Goal: Entertainment & Leisure: Consume media (video, audio)

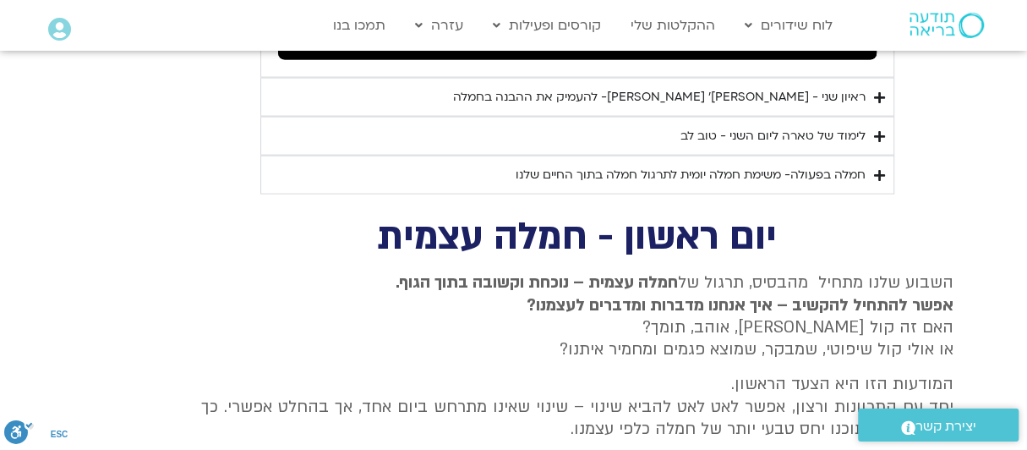
scroll to position [1740, 0]
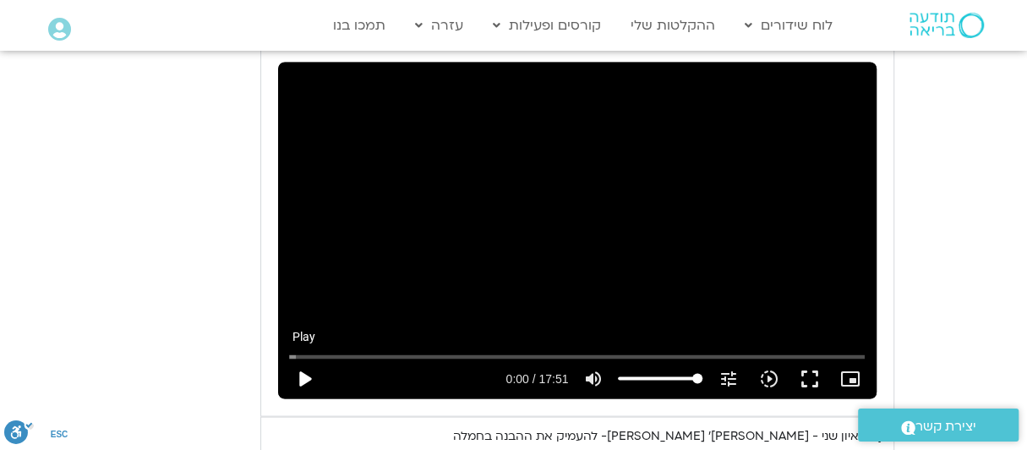
click at [306, 358] on button "play_arrow" at bounding box center [304, 378] width 41 height 41
click at [300, 358] on button "pause" at bounding box center [304, 378] width 41 height 41
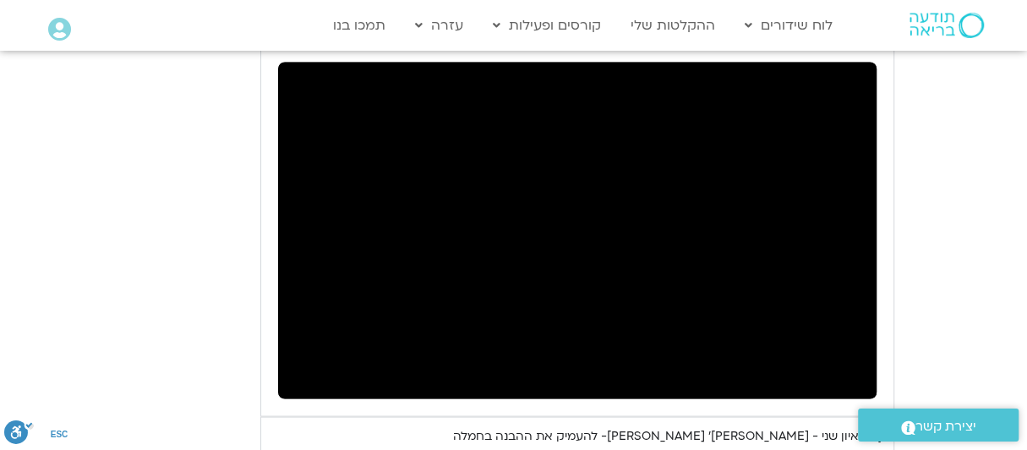
click at [311, 343] on div "Skip Ad 0:33 play_arrow 9:08 / 17:51 volume_up Mute tune Resolution Auto 720p s…" at bounding box center [577, 370] width 587 height 55
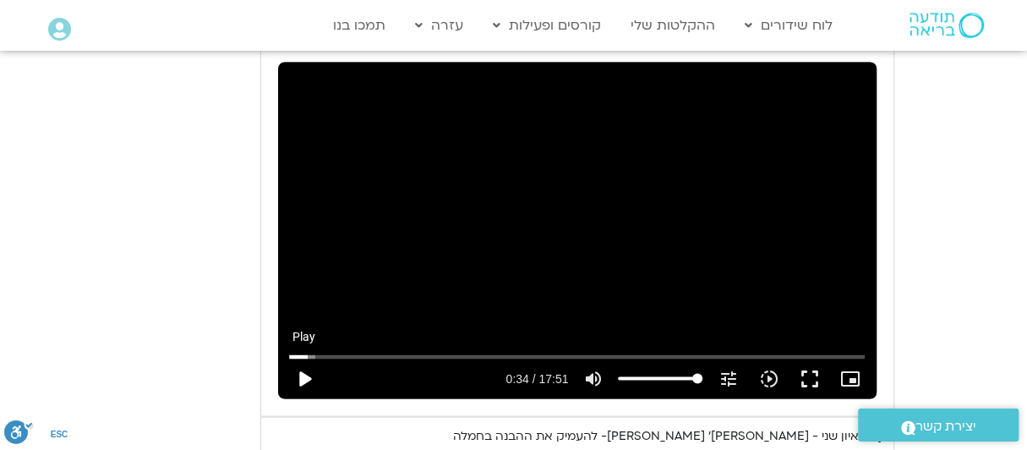
click at [306, 358] on button "play_arrow" at bounding box center [304, 378] width 41 height 41
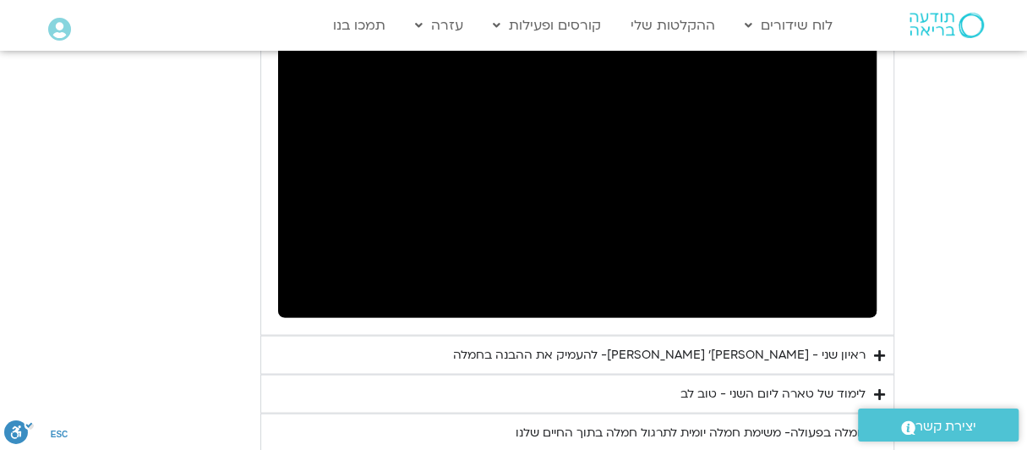
scroll to position [1824, 0]
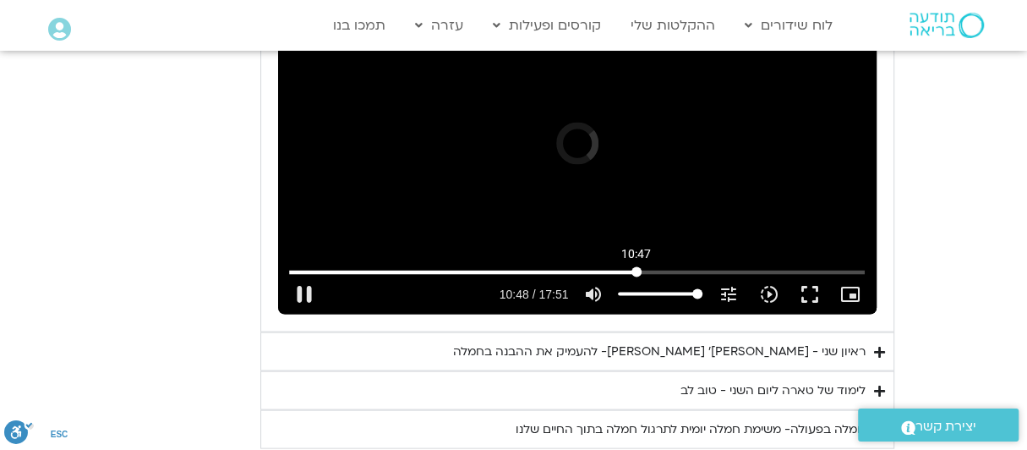
drag, startPoint x: 626, startPoint y: 243, endPoint x: 636, endPoint y: 249, distance: 12.2
click at [636, 266] on input "Seek" at bounding box center [577, 271] width 577 height 10
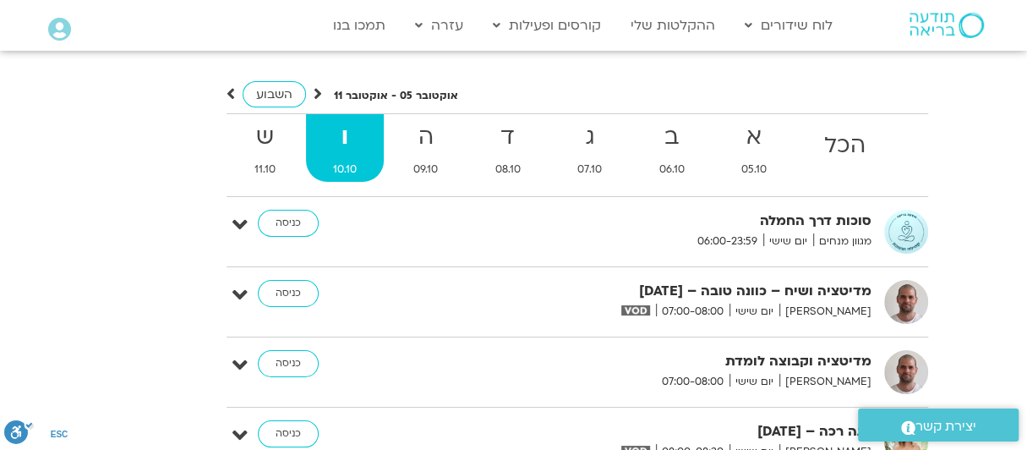
scroll to position [3515, 0]
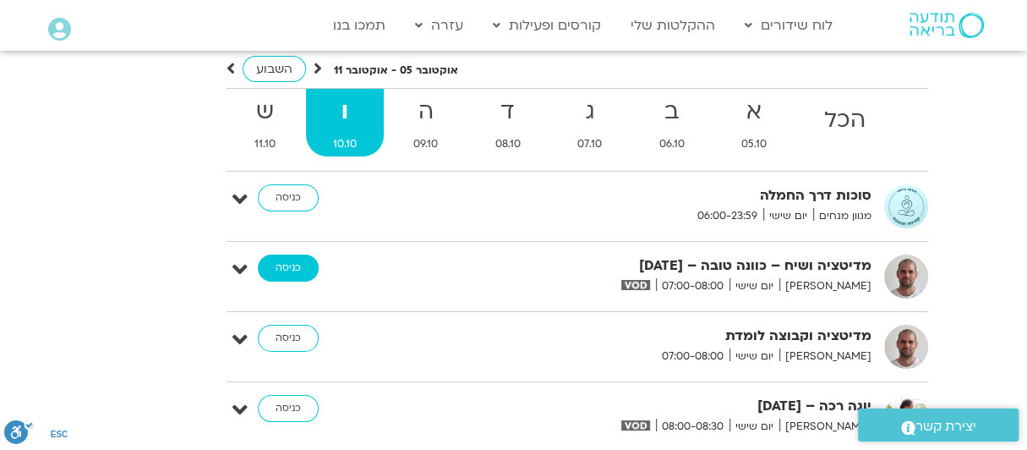
click at [282, 254] on link "כניסה" at bounding box center [288, 267] width 61 height 27
type input "1071.88"
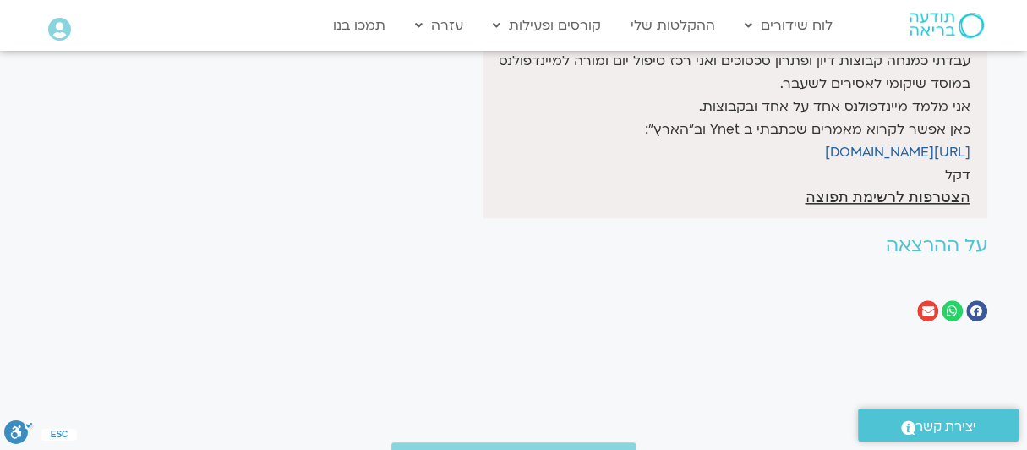
scroll to position [665, 0]
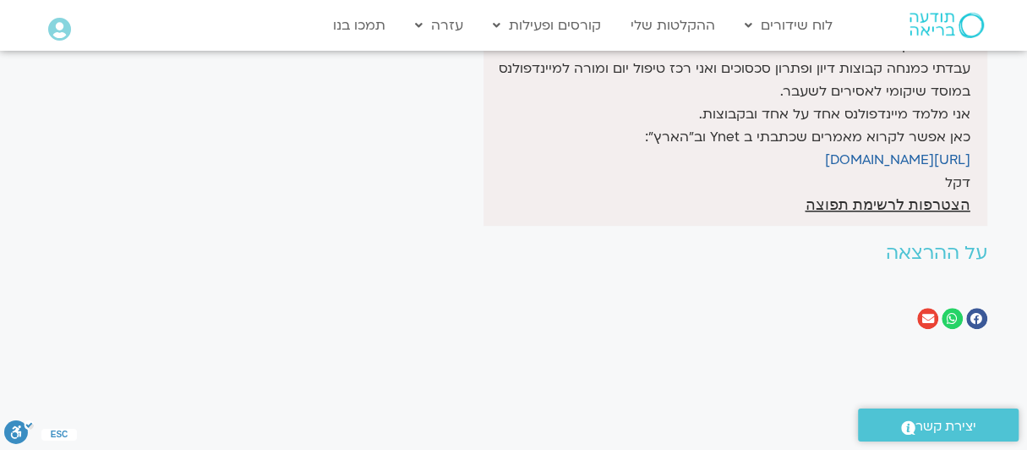
click at [895, 243] on h2 "על ההרצאה" at bounding box center [672, 253] width 629 height 21
click at [916, 243] on h2 "על ההרצאה" at bounding box center [672, 253] width 629 height 21
click at [915, 243] on h2 "על ההרצאה" at bounding box center [672, 253] width 629 height 21
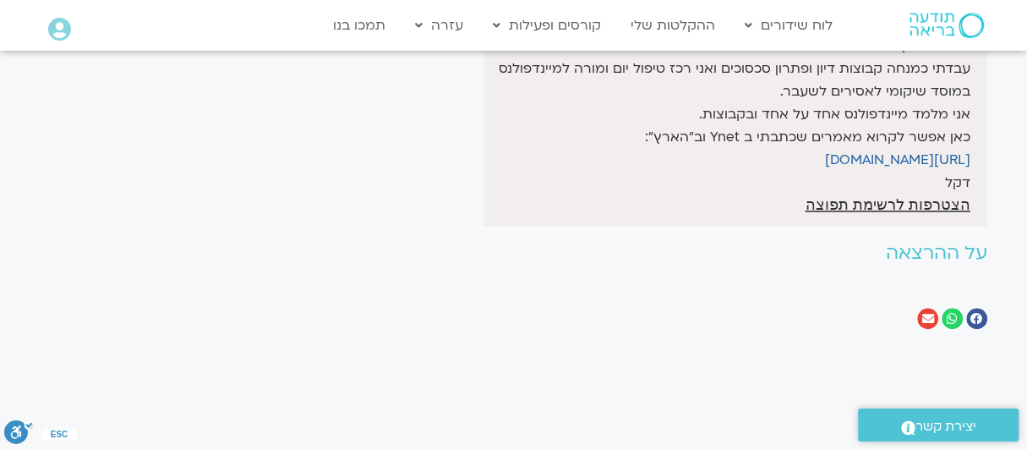
click at [971, 243] on h2 "על ההרצאה" at bounding box center [672, 253] width 629 height 21
click at [944, 243] on h2 "על ההרצאה" at bounding box center [672, 253] width 629 height 21
click at [847, 243] on h2 "על ההרצאה" at bounding box center [672, 253] width 629 height 21
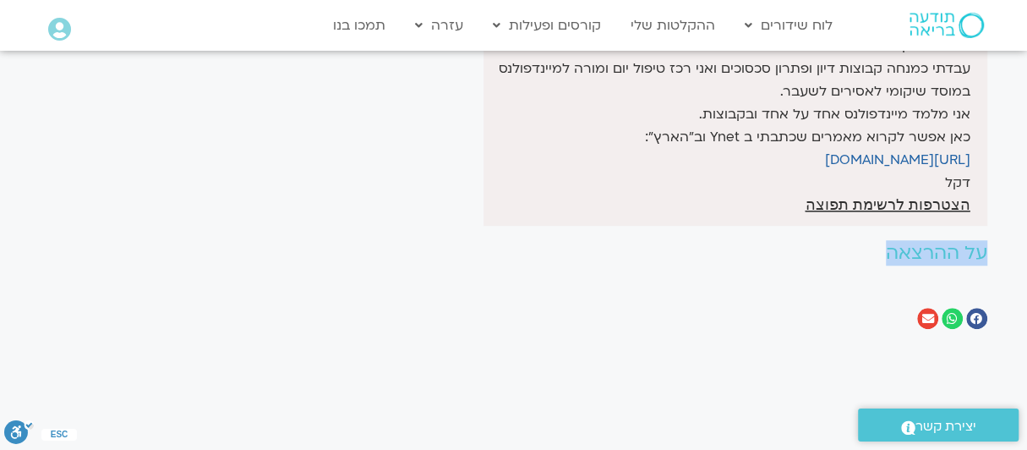
click at [847, 243] on h2 "על ההרצאה" at bounding box center [672, 253] width 629 height 21
click at [843, 243] on h2 "על ההרצאה" at bounding box center [672, 253] width 629 height 21
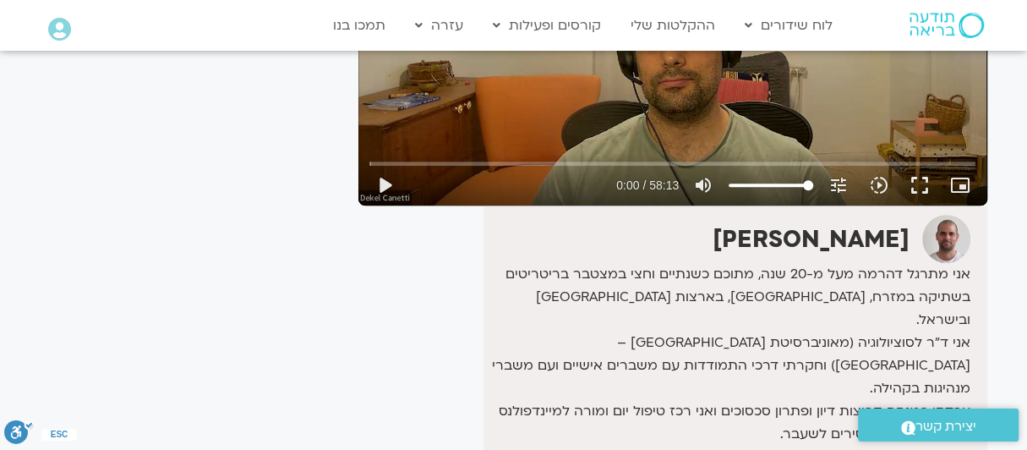
scroll to position [243, 0]
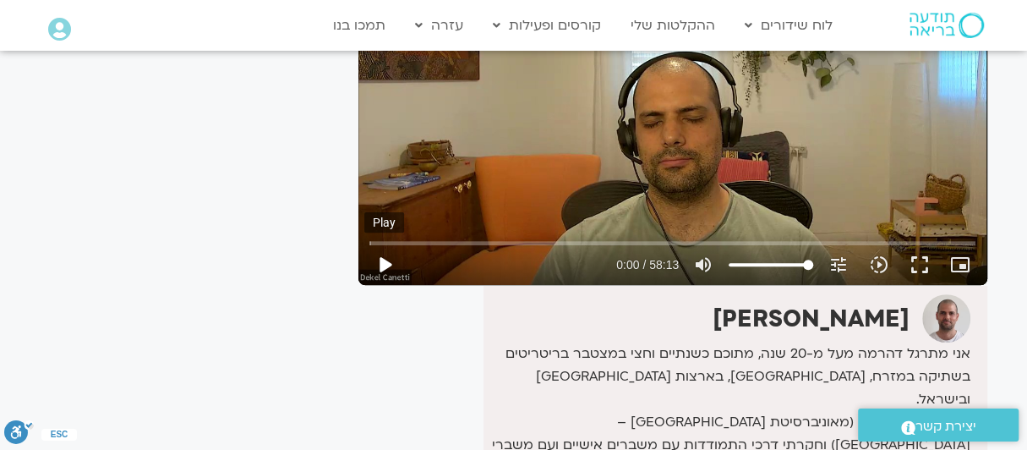
click at [385, 261] on button "play_arrow" at bounding box center [384, 264] width 41 height 41
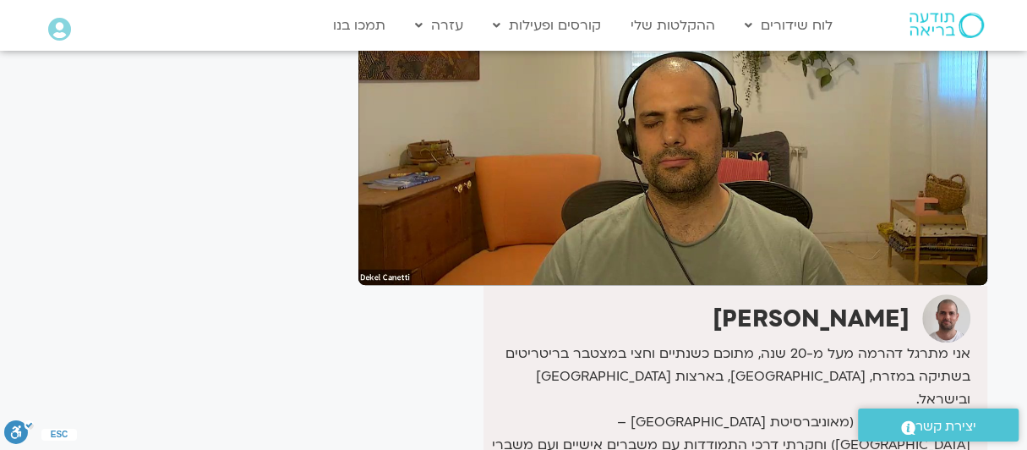
scroll to position [159, 0]
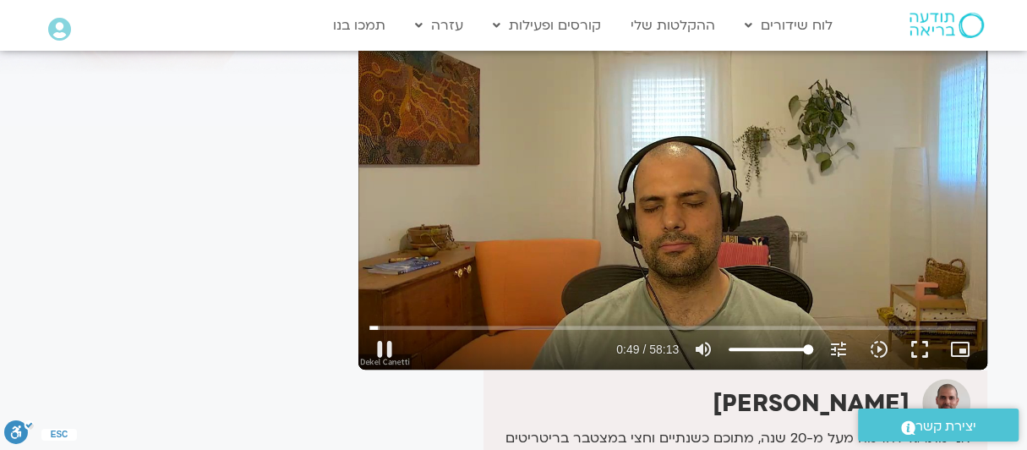
type input "49.770871"
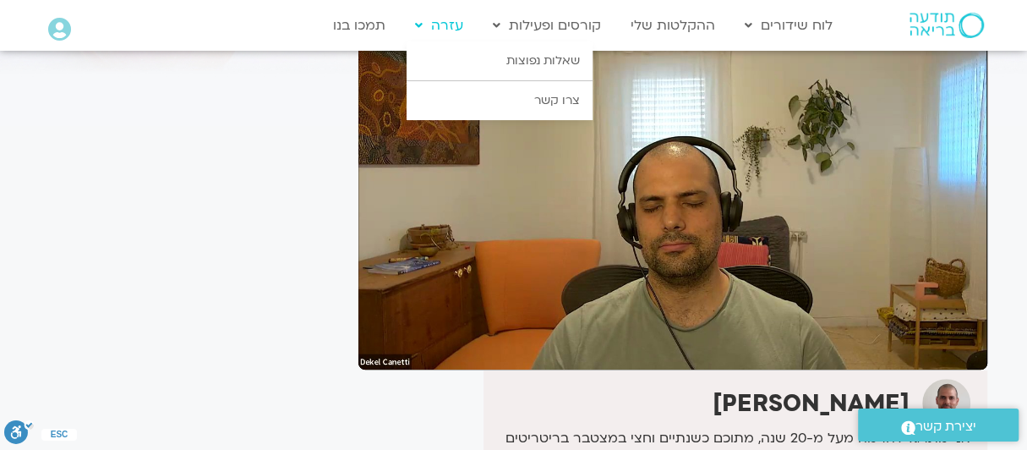
click at [364, 329] on button "pause" at bounding box center [384, 349] width 41 height 41
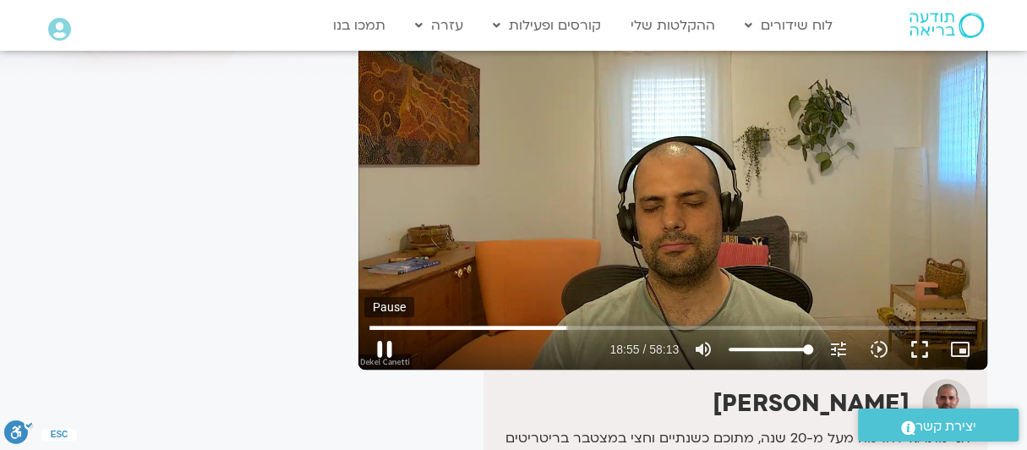
click at [376, 345] on button "pause" at bounding box center [384, 349] width 41 height 41
type input "1135.472255"
